Goal: Task Accomplishment & Management: Manage account settings

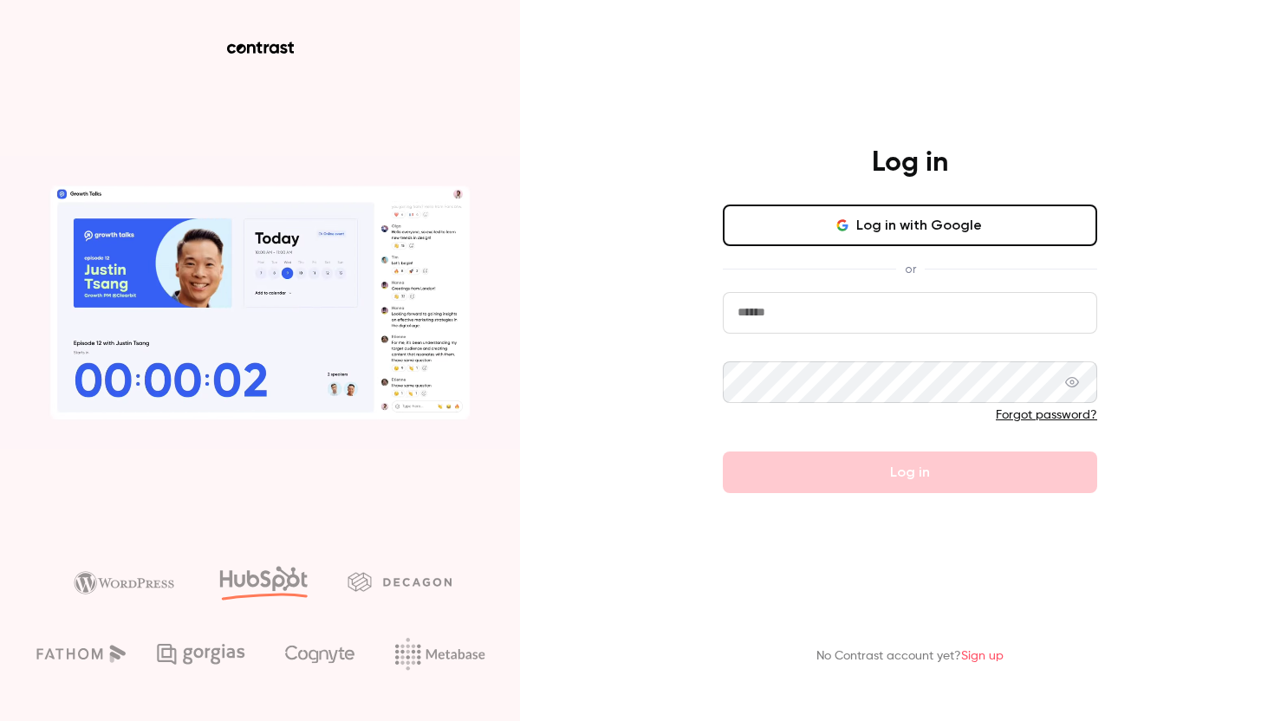
click at [824, 233] on button "Log in with Google" at bounding box center [910, 226] width 374 height 42
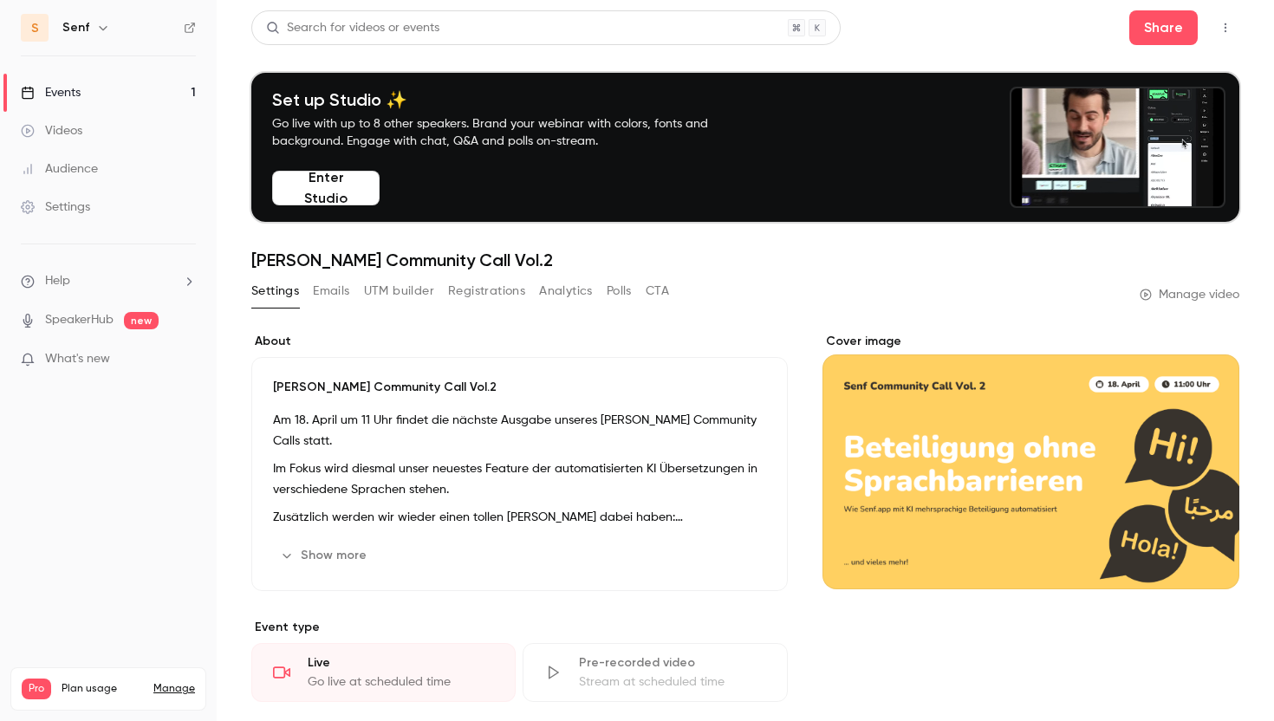
click at [146, 90] on link "Events 1" at bounding box center [108, 93] width 217 height 38
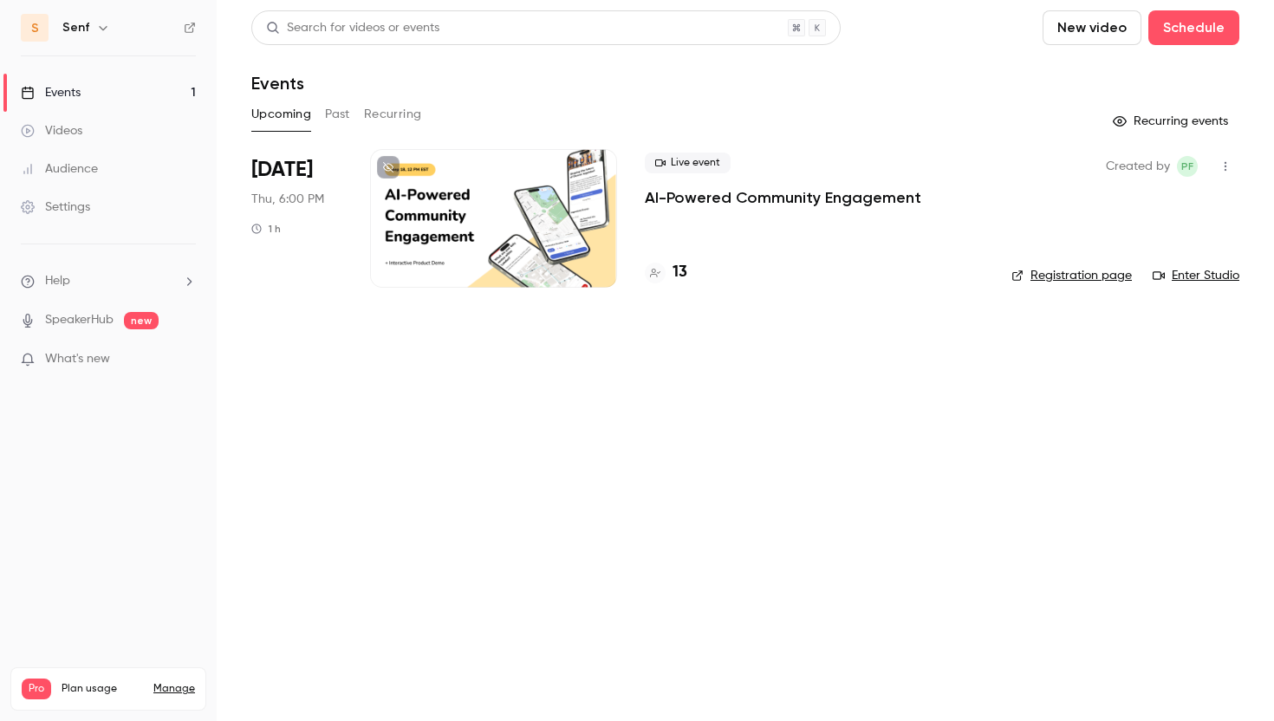
click at [685, 203] on p "AI-Powered Community Engagement" at bounding box center [783, 197] width 277 height 21
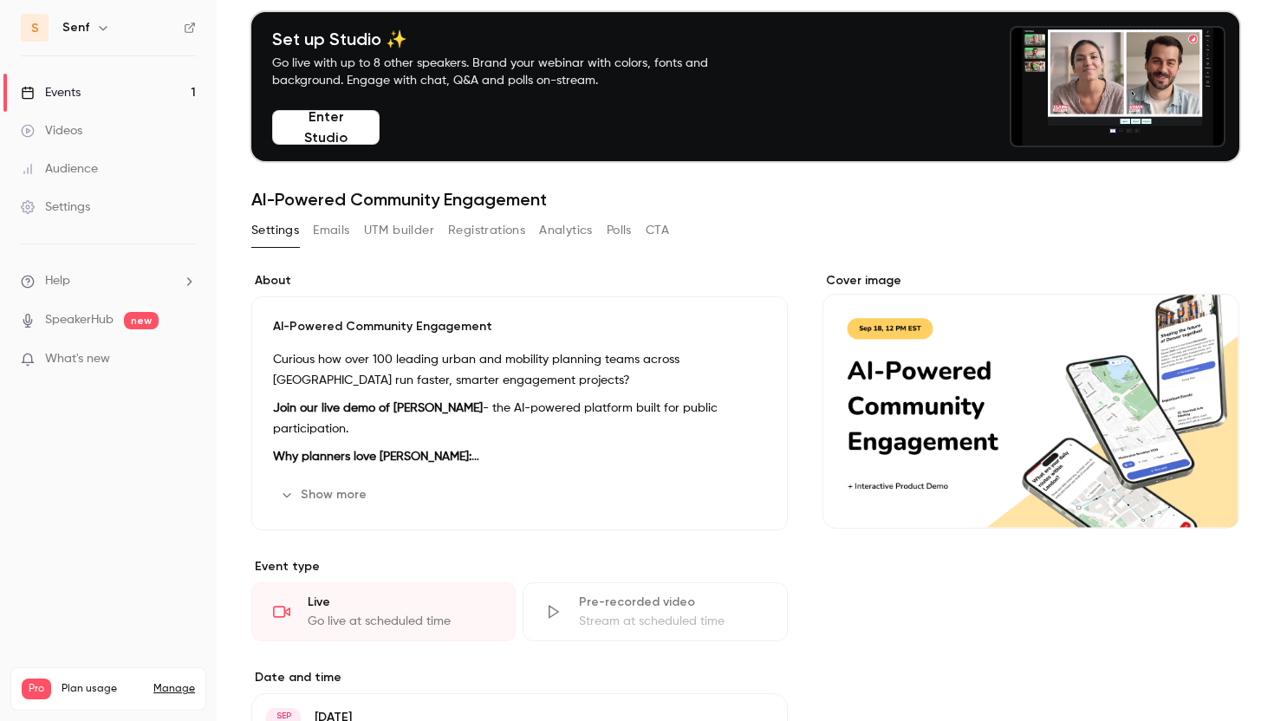
scroll to position [45, 0]
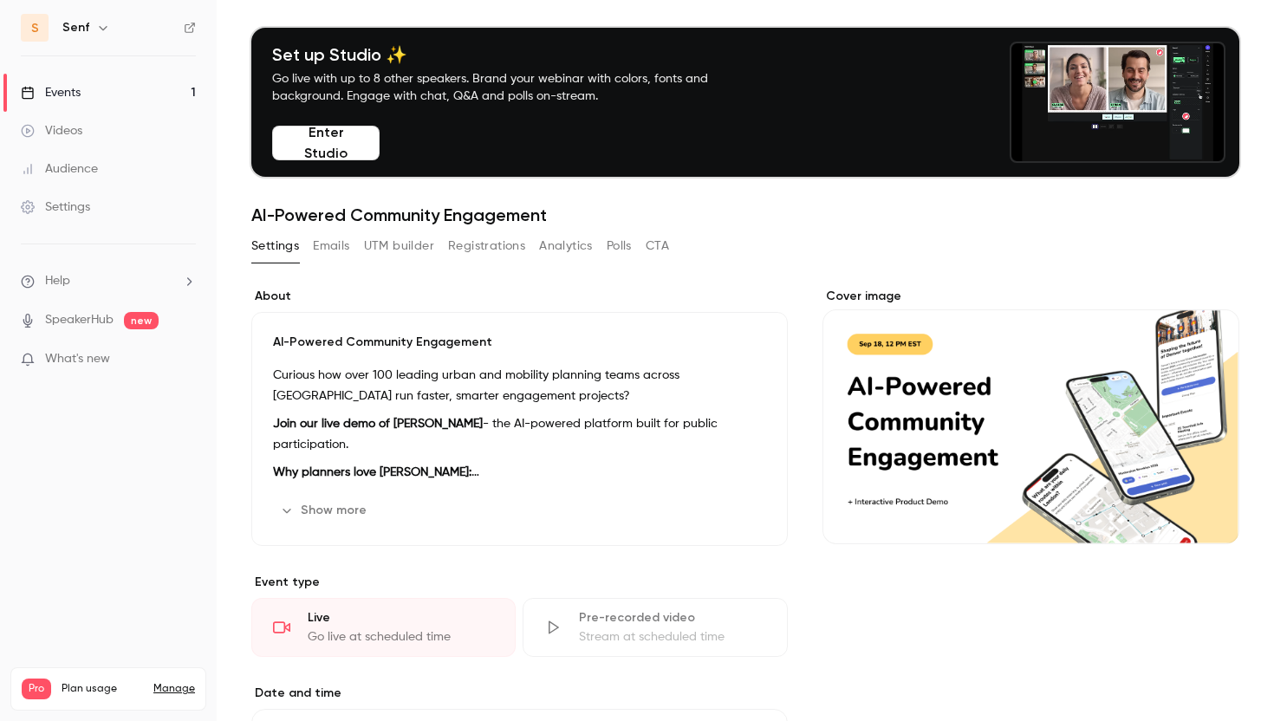
click at [459, 239] on button "Registrations" at bounding box center [486, 246] width 77 height 28
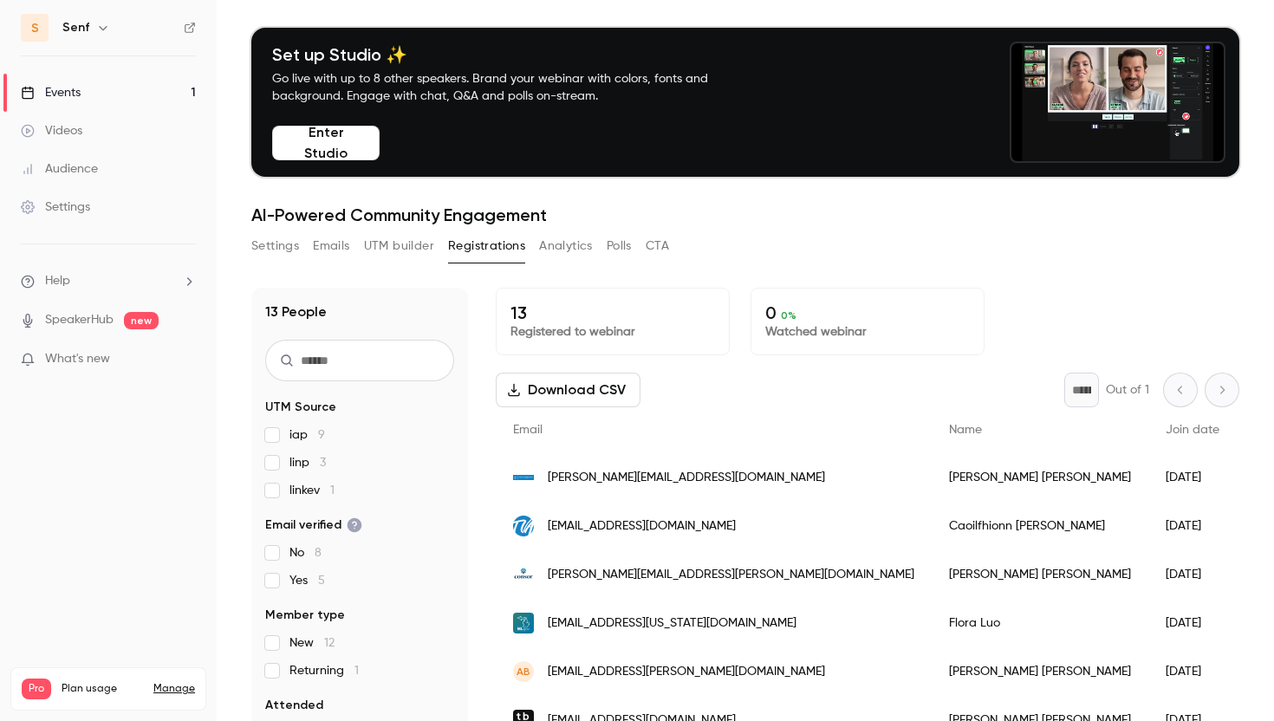
click at [289, 249] on button "Settings" at bounding box center [275, 246] width 48 height 28
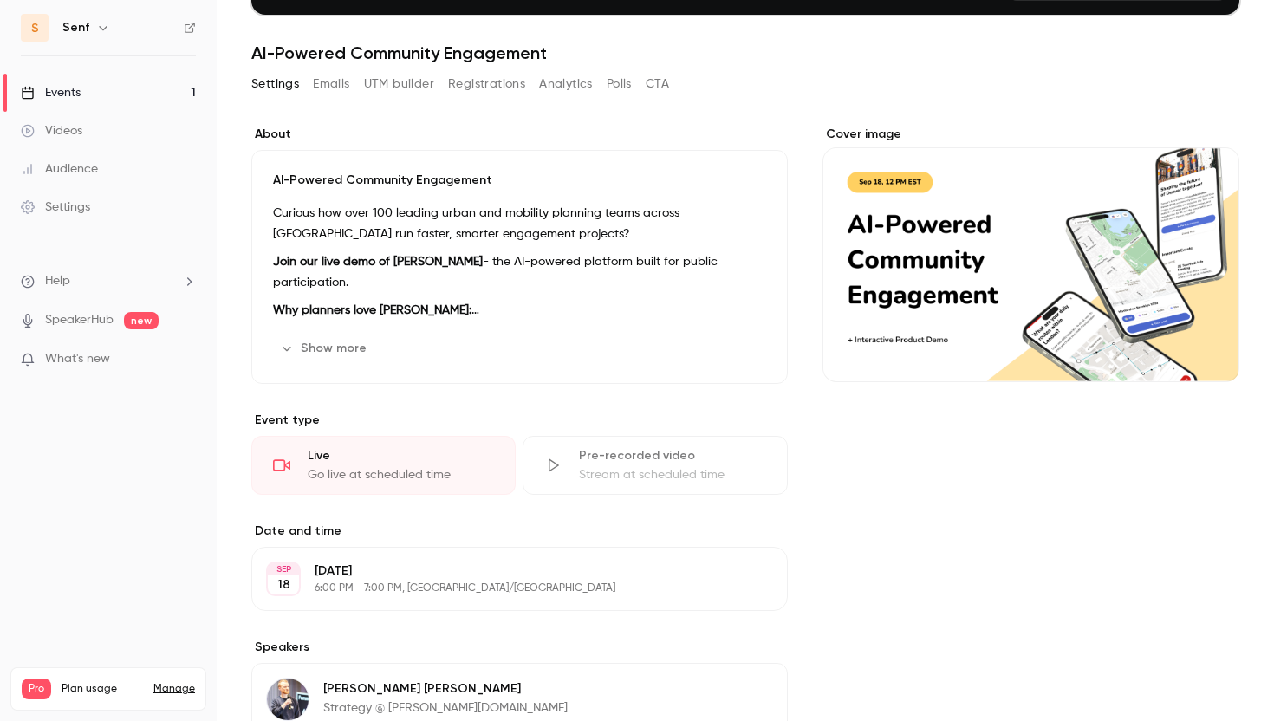
scroll to position [171, 0]
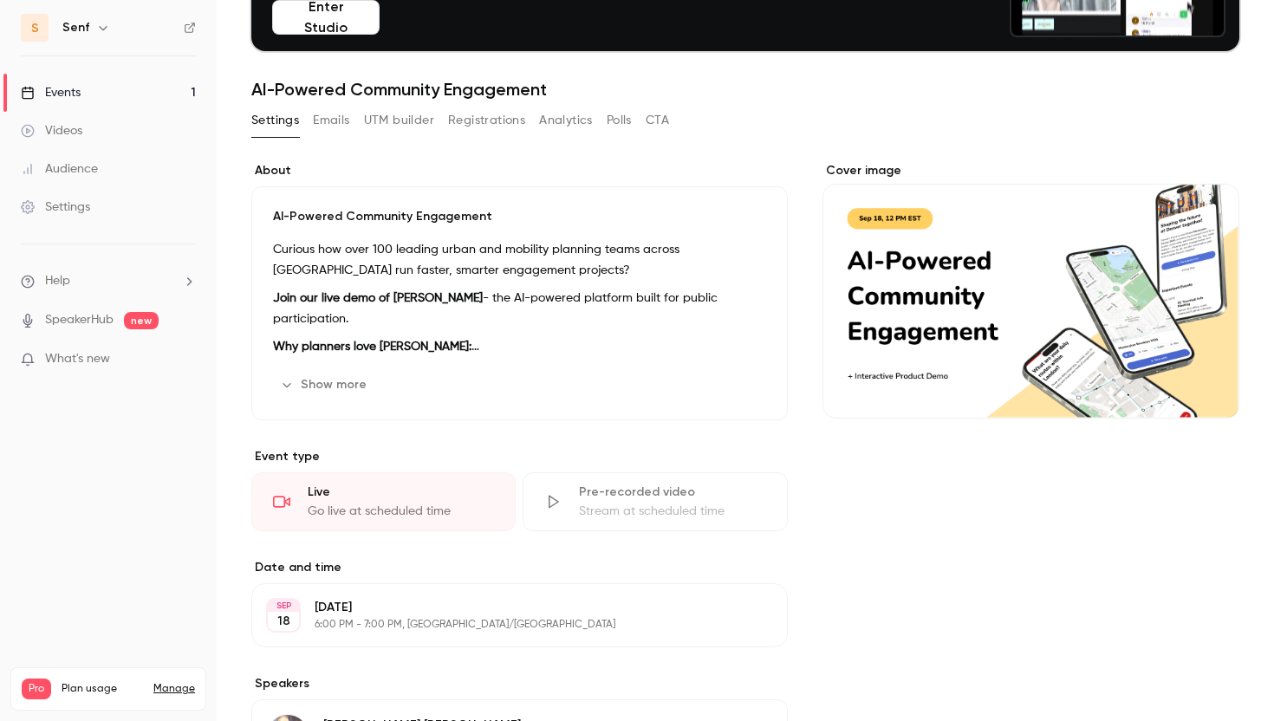
click at [119, 118] on link "Videos" at bounding box center [108, 131] width 217 height 38
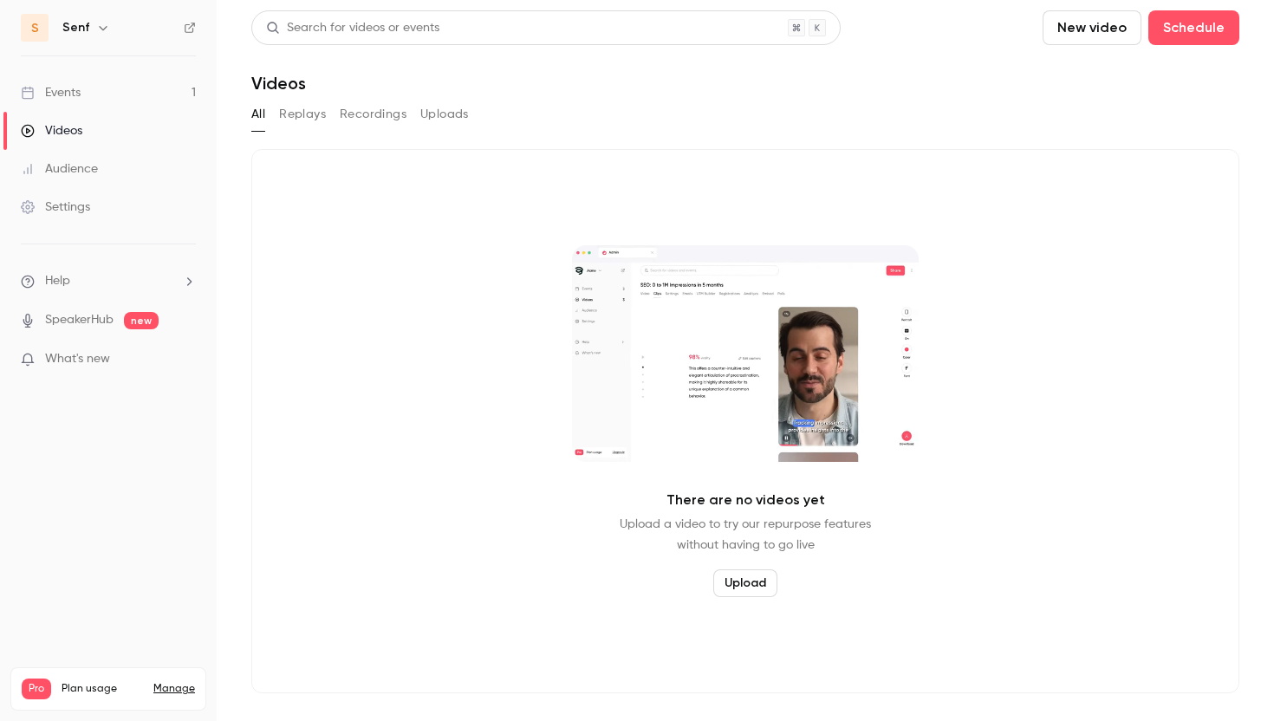
click at [120, 103] on link "Events 1" at bounding box center [108, 93] width 217 height 38
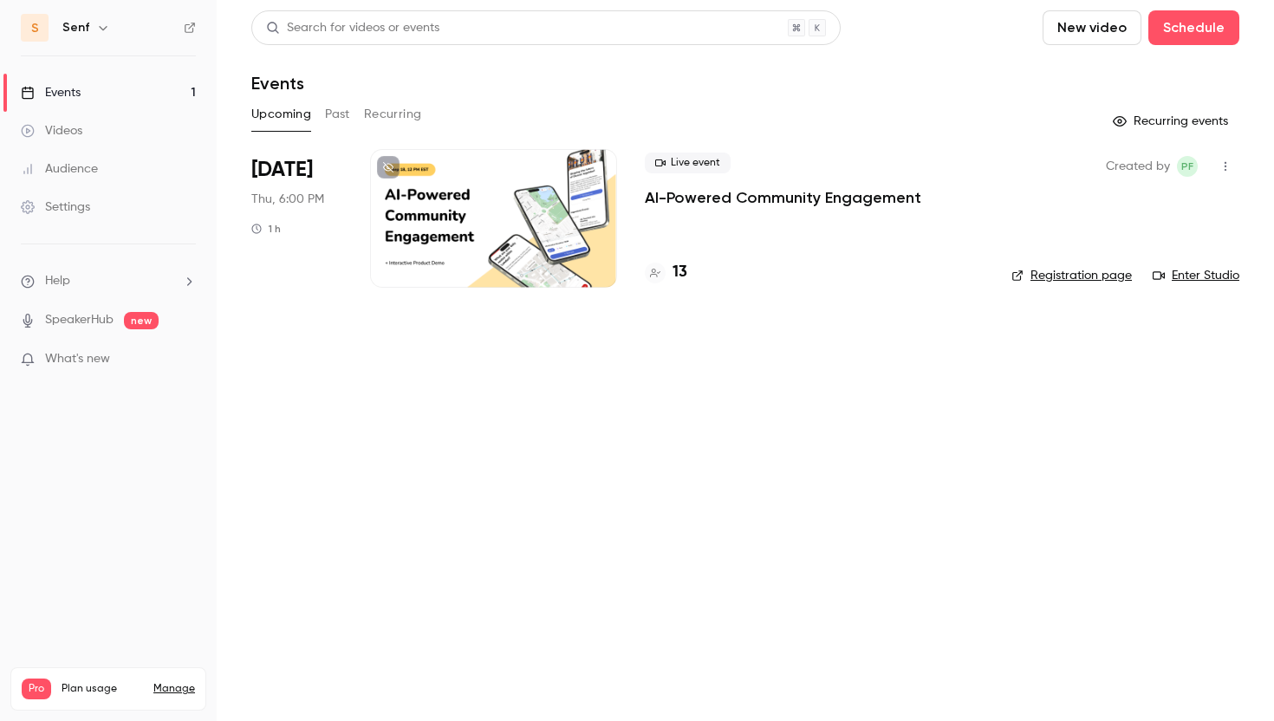
click at [337, 118] on button "Past" at bounding box center [337, 115] width 25 height 28
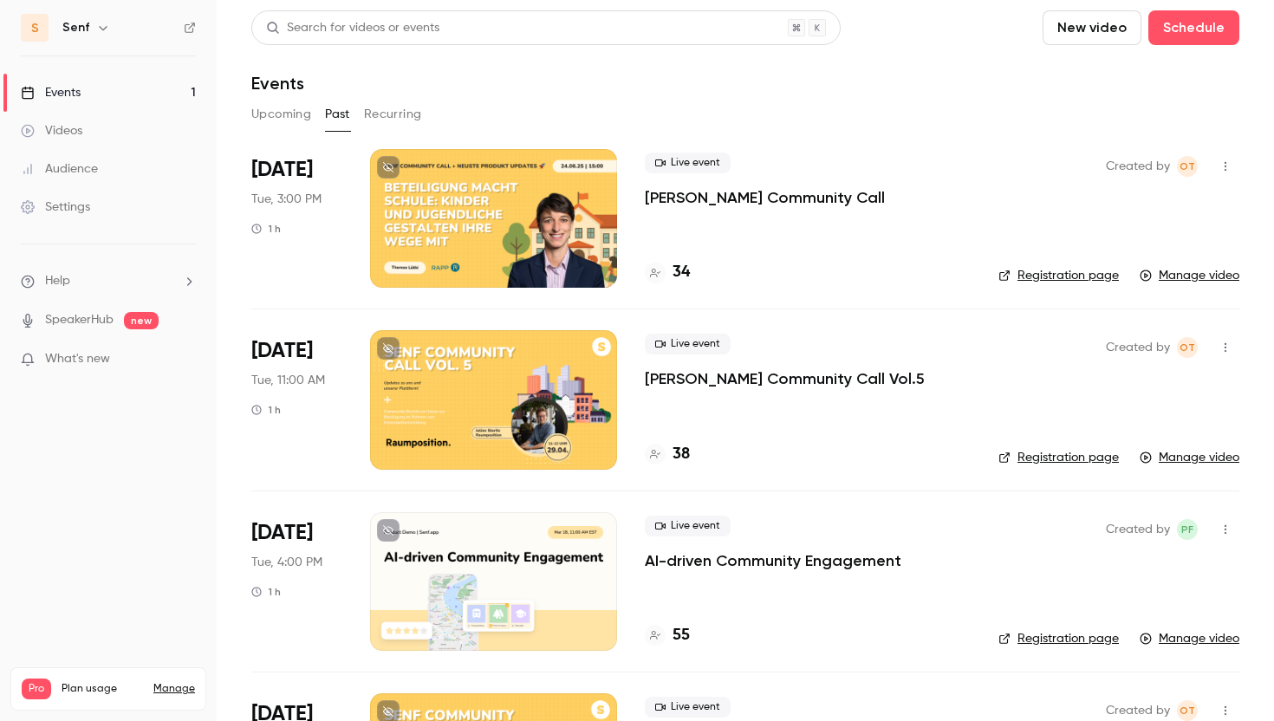
click at [742, 199] on p "[PERSON_NAME] Community Call" at bounding box center [765, 197] width 240 height 21
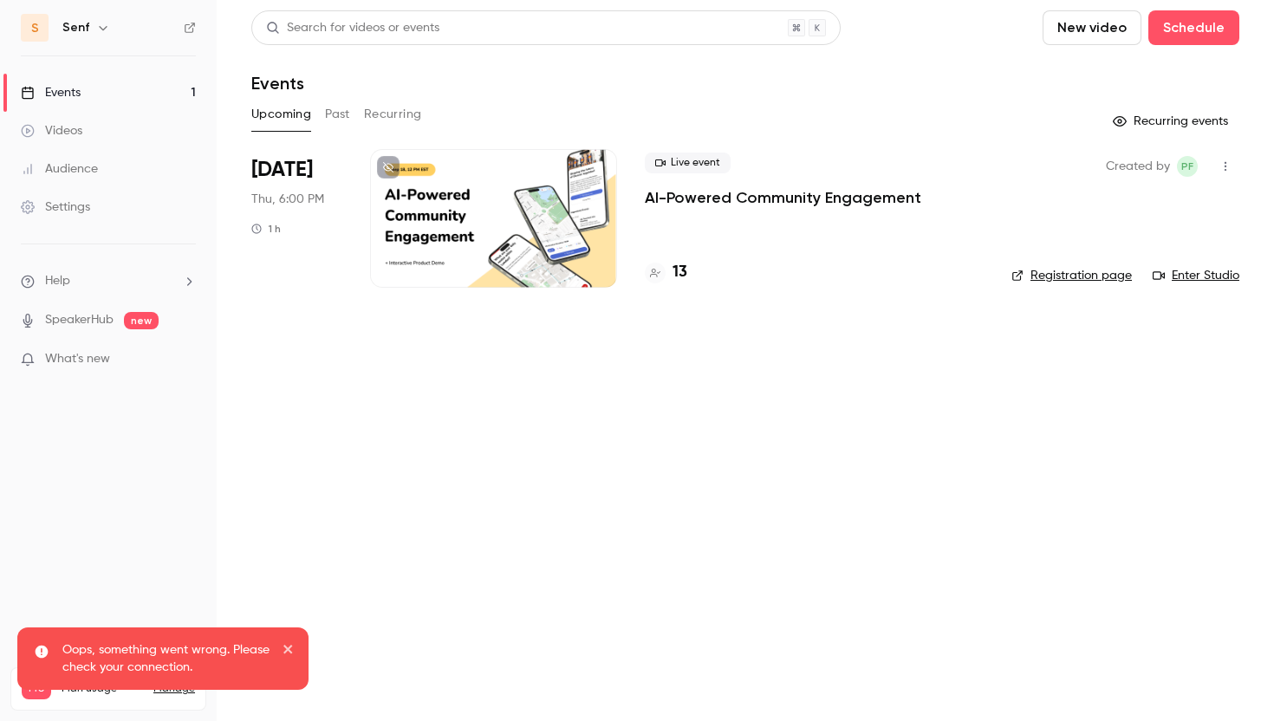
click at [340, 117] on button "Past" at bounding box center [337, 115] width 25 height 28
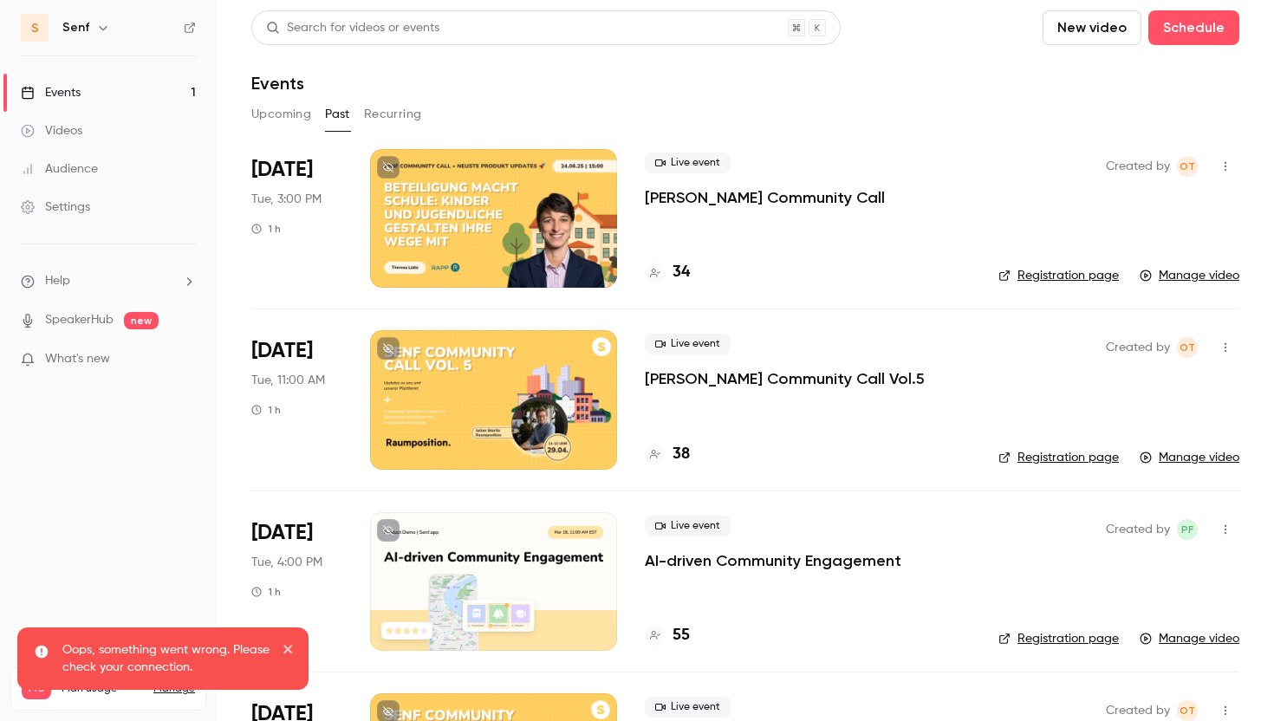
click at [967, 207] on div "Live event [PERSON_NAME] Community Call" at bounding box center [808, 180] width 326 height 55
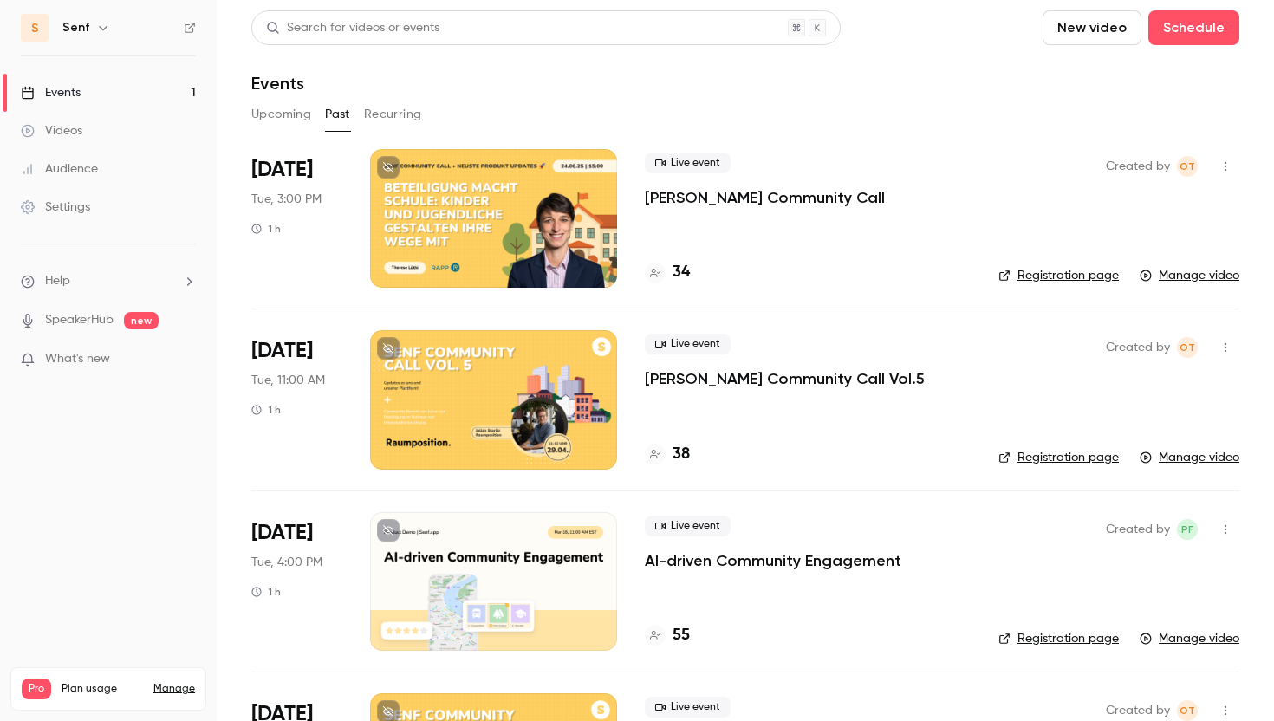
click at [1012, 211] on div "Created by OT Registration page Manage video" at bounding box center [1119, 218] width 241 height 139
click at [1227, 164] on icon "button" at bounding box center [1226, 166] width 14 height 12
click at [901, 241] on div at bounding box center [637, 360] width 1274 height 721
click at [712, 203] on p "[PERSON_NAME] Community Call" at bounding box center [765, 197] width 240 height 21
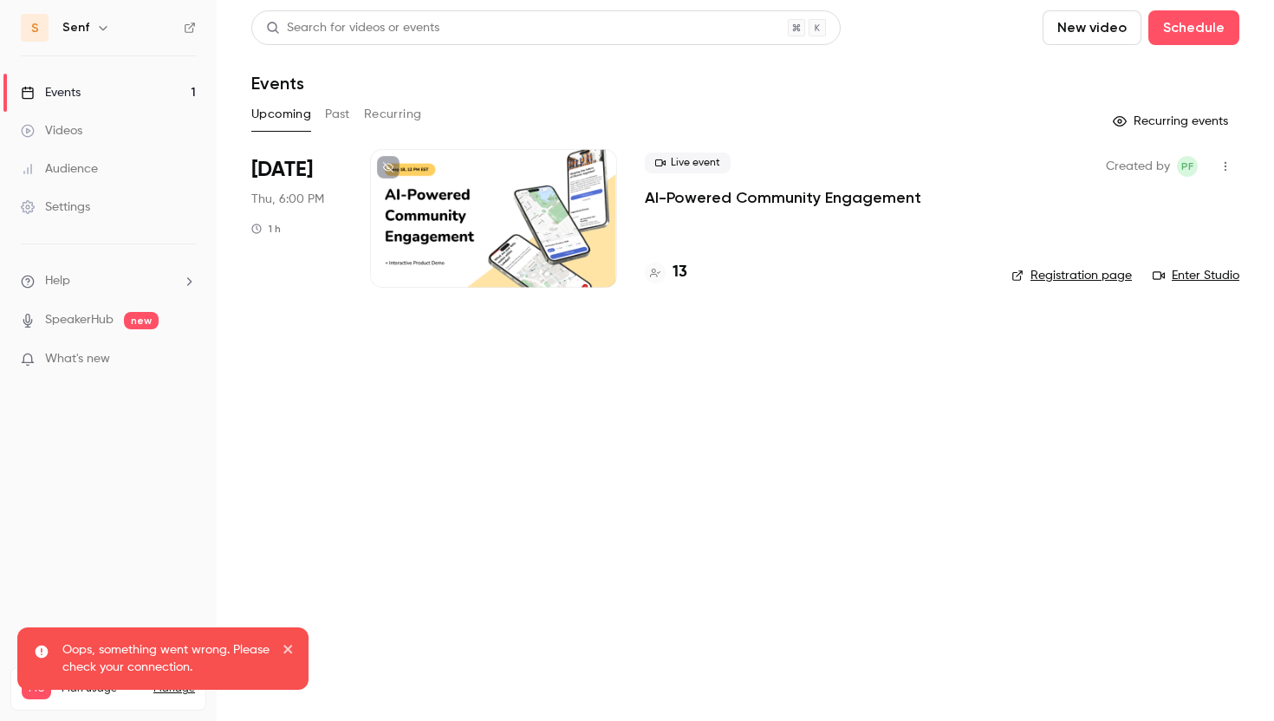
click at [133, 156] on link "Audience" at bounding box center [108, 169] width 217 height 38
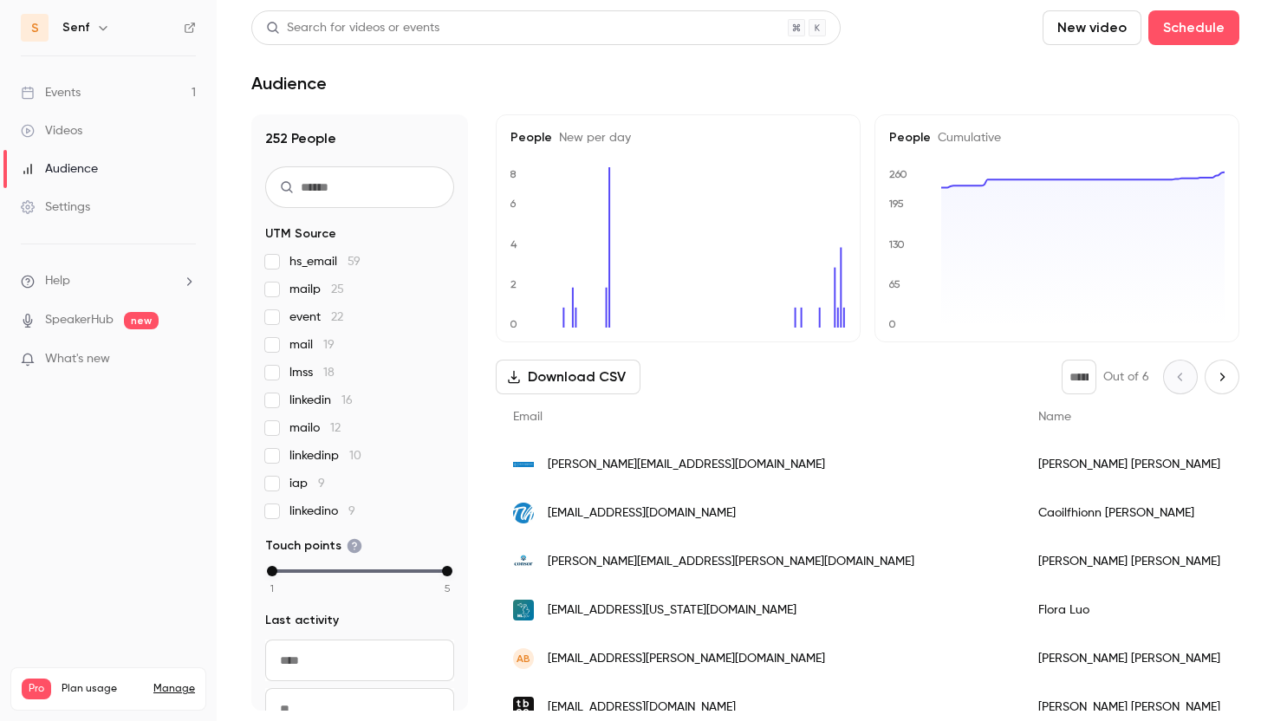
click at [312, 173] on input "text" at bounding box center [359, 187] width 189 height 42
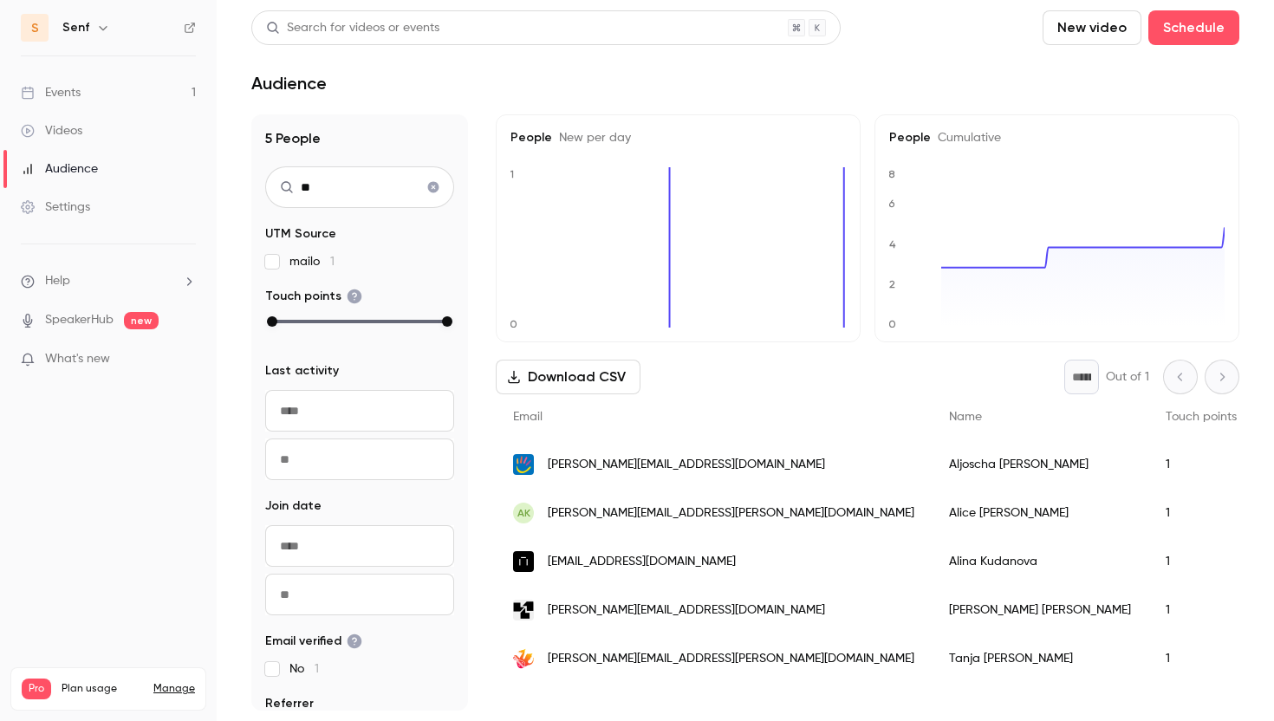
type input "*"
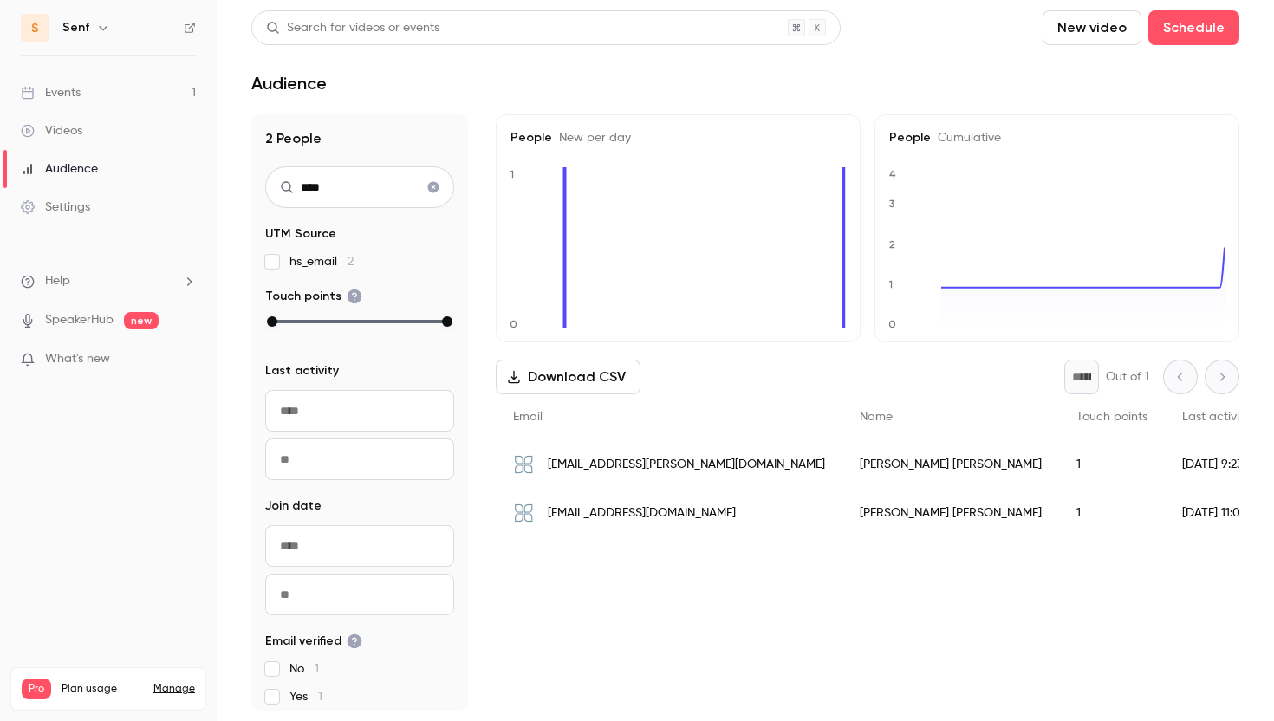
type input "****"
click at [95, 136] on link "Videos" at bounding box center [108, 131] width 217 height 38
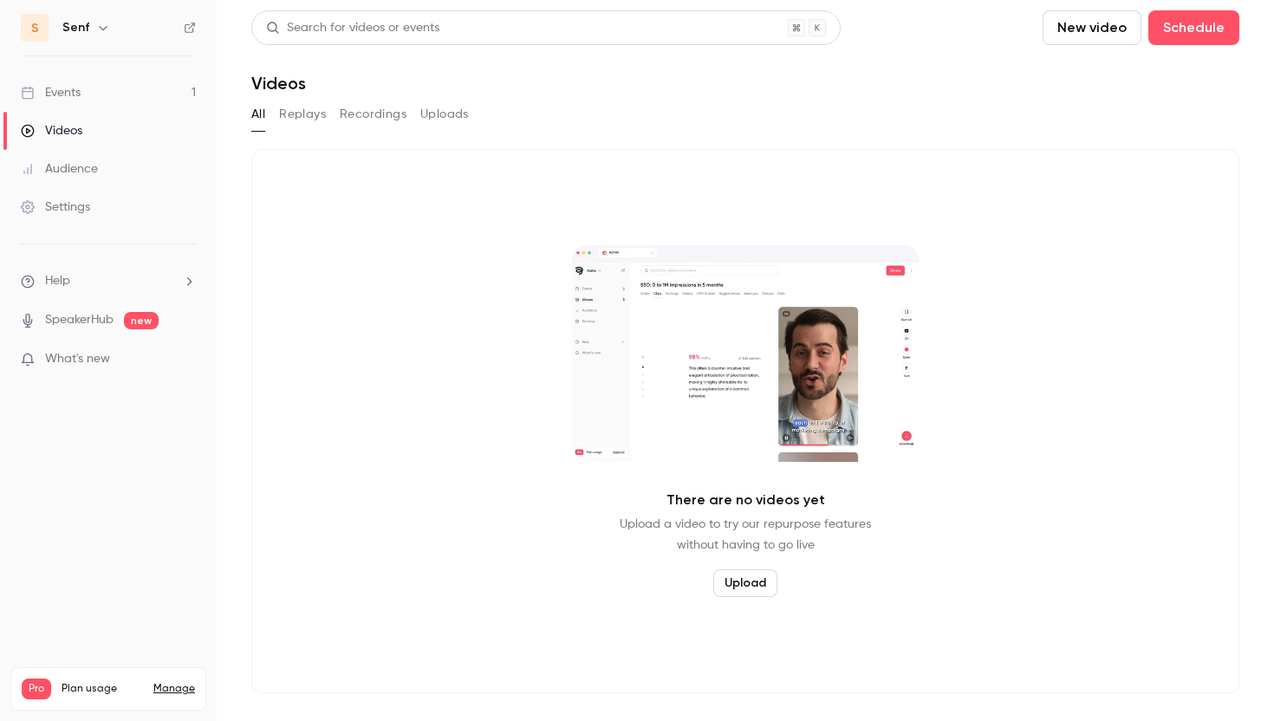
click at [98, 106] on link "Events 1" at bounding box center [108, 93] width 217 height 38
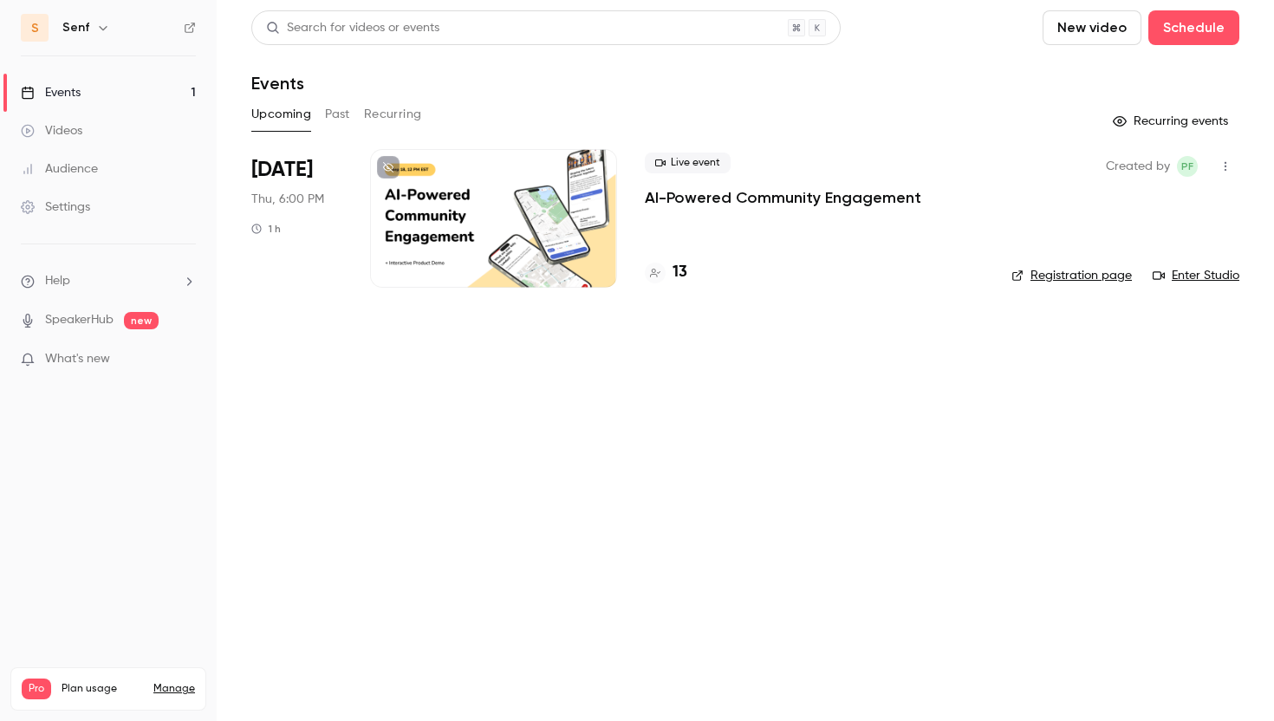
click at [100, 114] on link "Videos" at bounding box center [108, 131] width 217 height 38
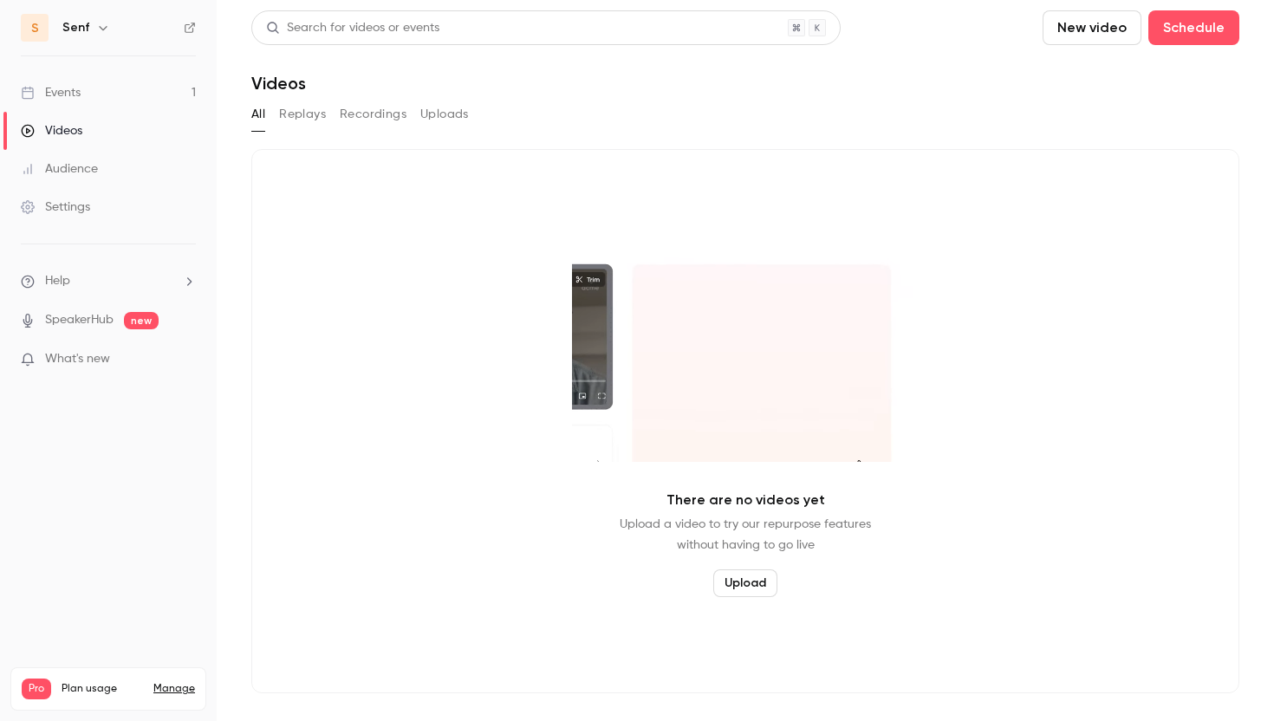
click at [115, 108] on link "Events 1" at bounding box center [108, 93] width 217 height 38
